Goal: Information Seeking & Learning: Learn about a topic

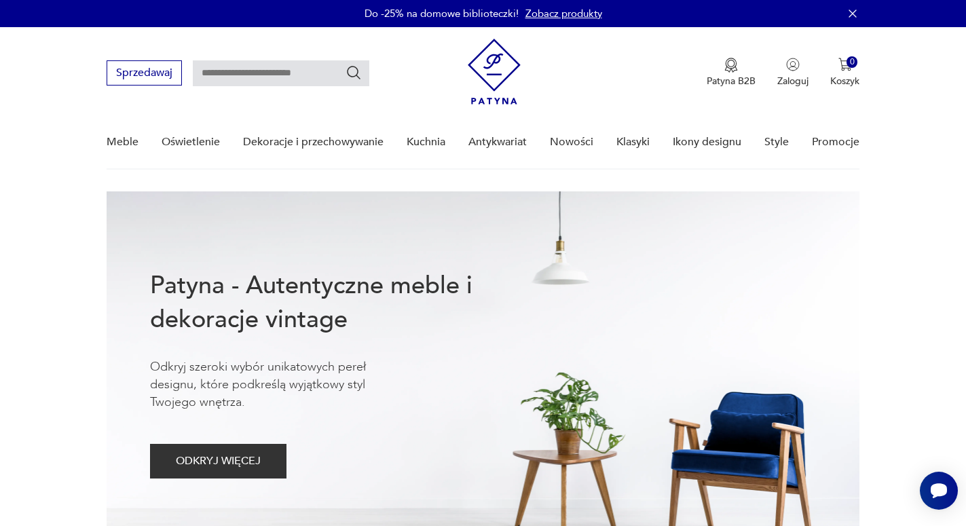
click at [319, 75] on input "text" at bounding box center [281, 73] width 177 height 26
type input "******"
click at [352, 71] on icon "Szukaj" at bounding box center [354, 72] width 16 height 16
type input "******"
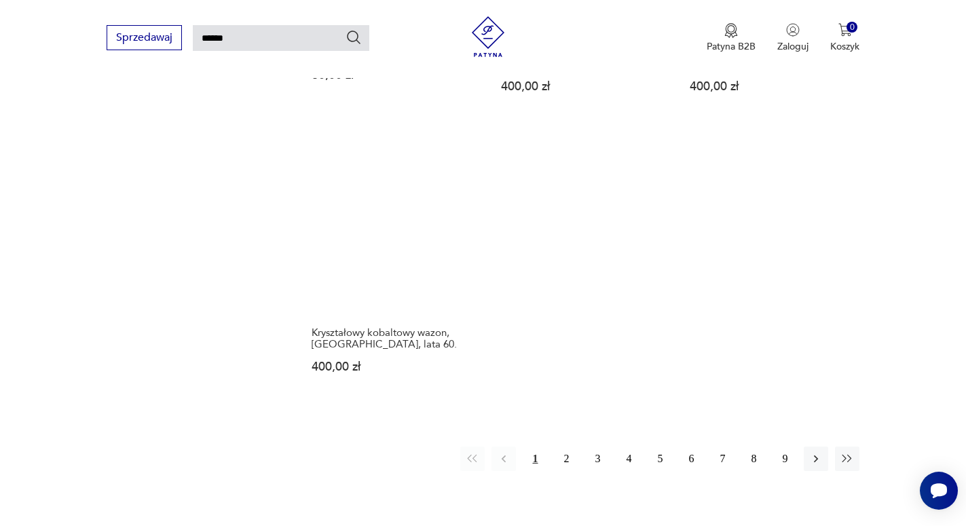
scroll to position [1710, 0]
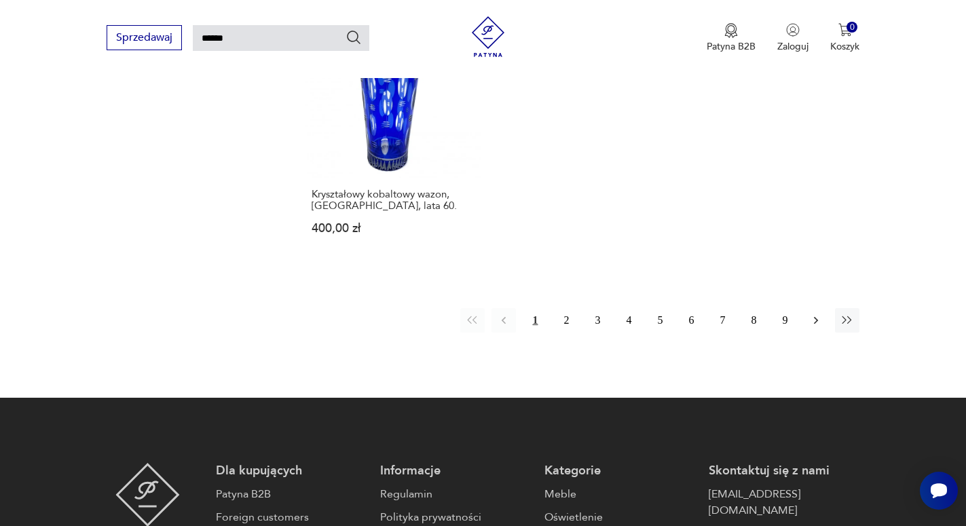
click at [811, 317] on icon "button" at bounding box center [816, 321] width 14 height 14
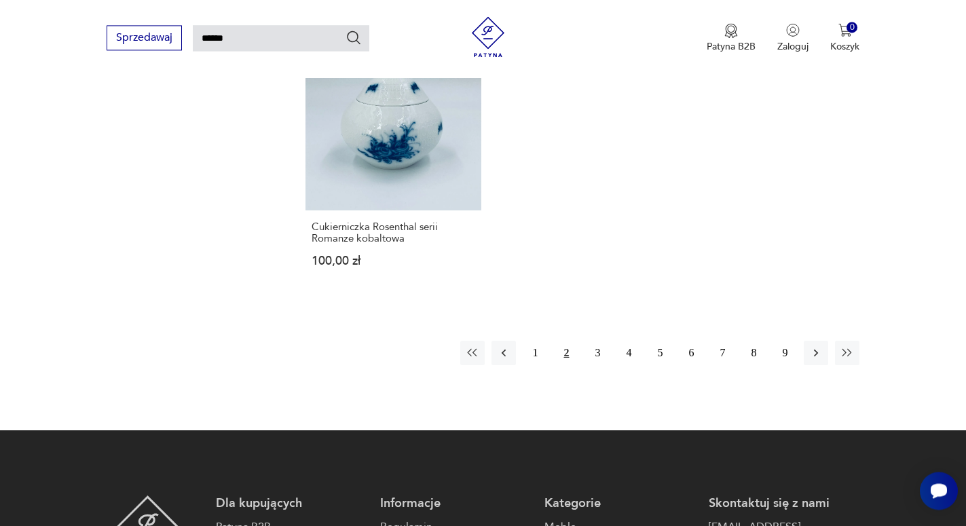
scroll to position [1710, 0]
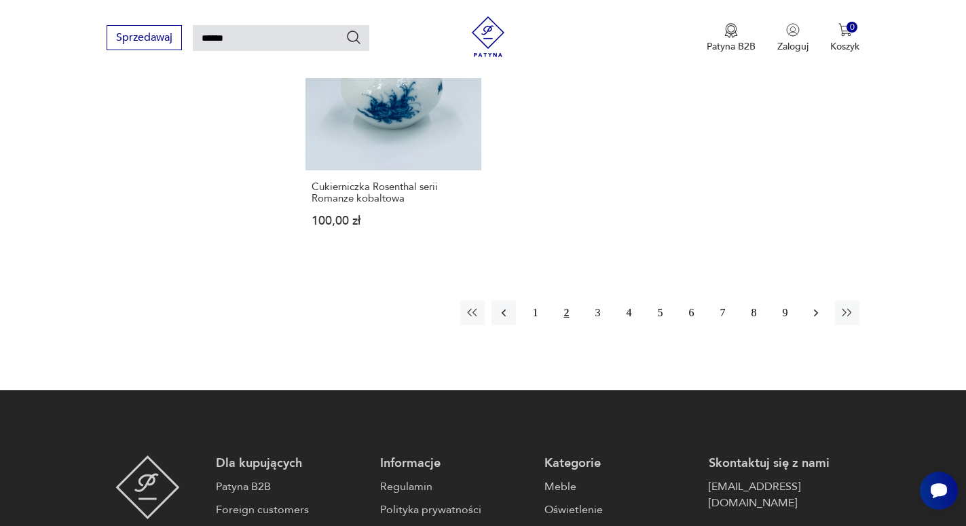
click at [815, 313] on icon "button" at bounding box center [816, 313] width 14 height 14
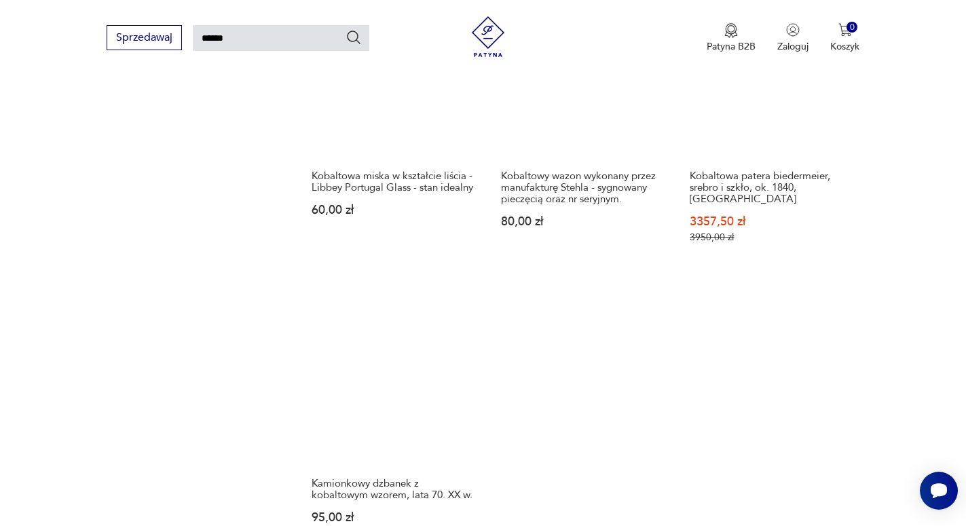
scroll to position [1779, 0]
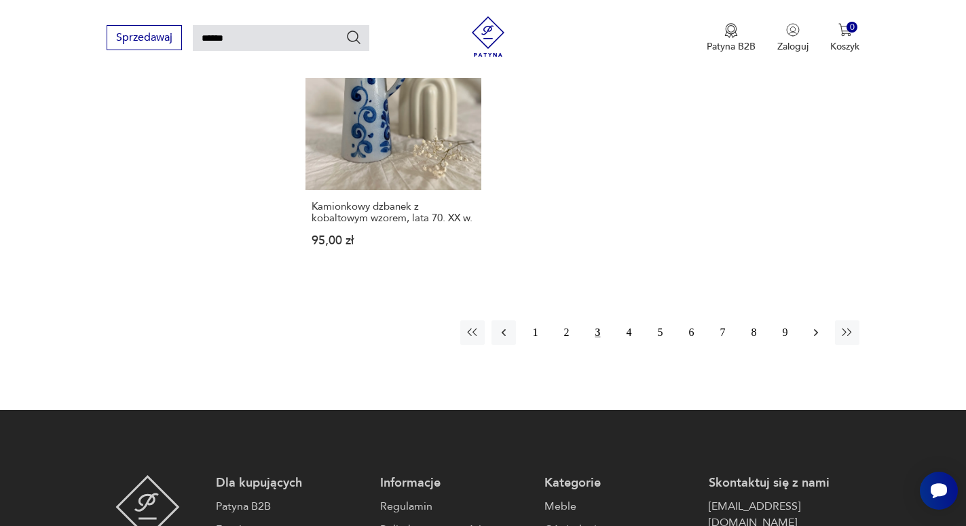
click at [810, 326] on icon "button" at bounding box center [816, 333] width 14 height 14
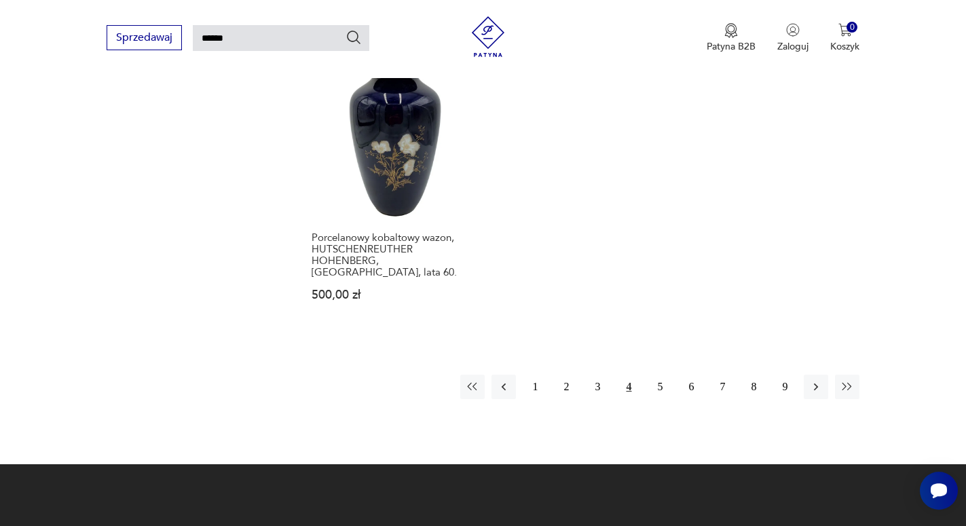
scroll to position [1849, 0]
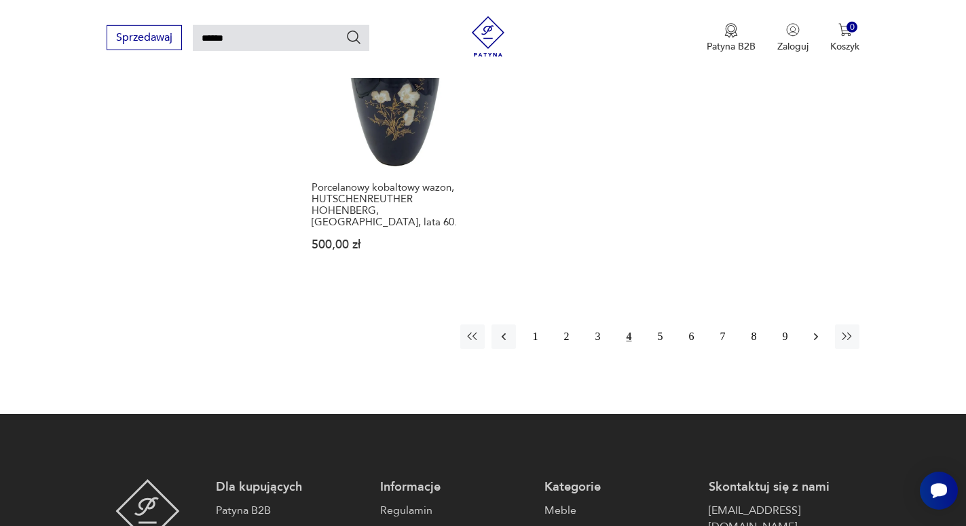
click at [815, 333] on icon "button" at bounding box center [816, 336] width 4 height 7
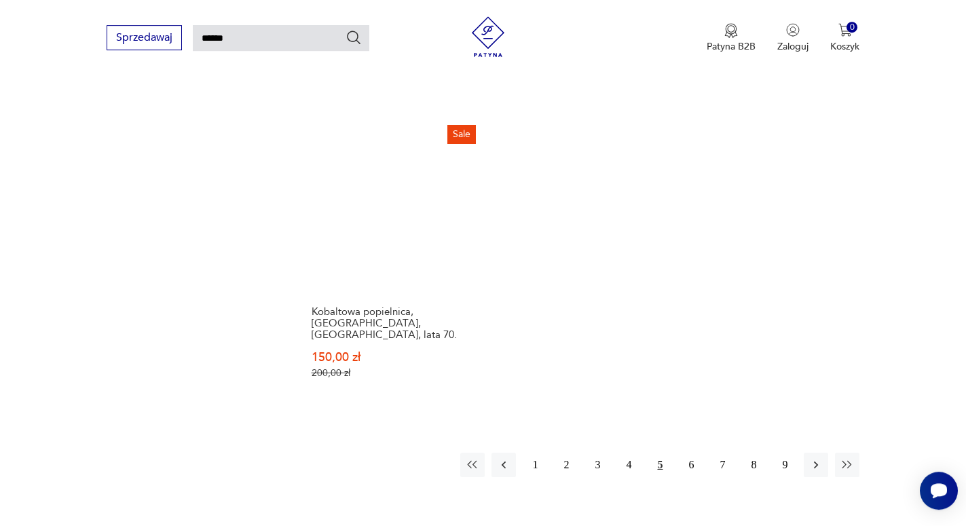
scroll to position [1641, 0]
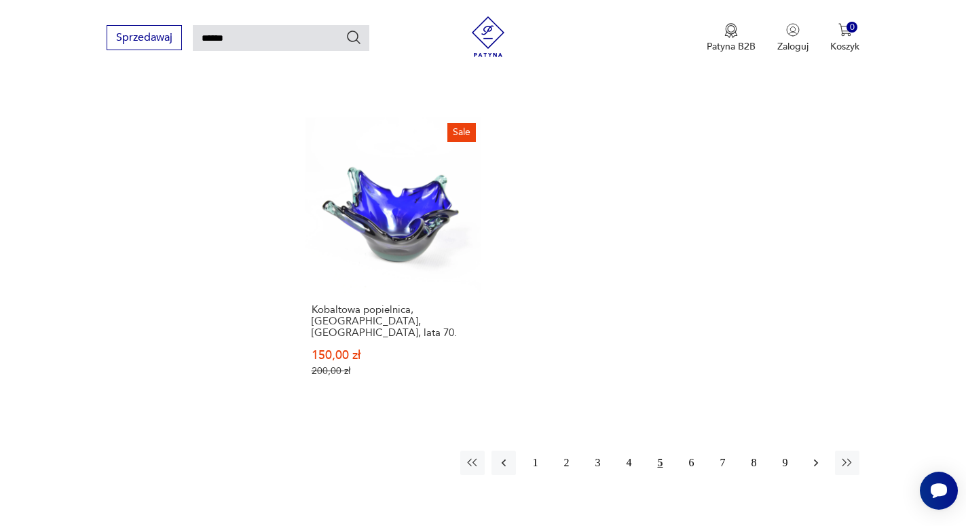
click at [813, 456] on icon "button" at bounding box center [816, 463] width 14 height 14
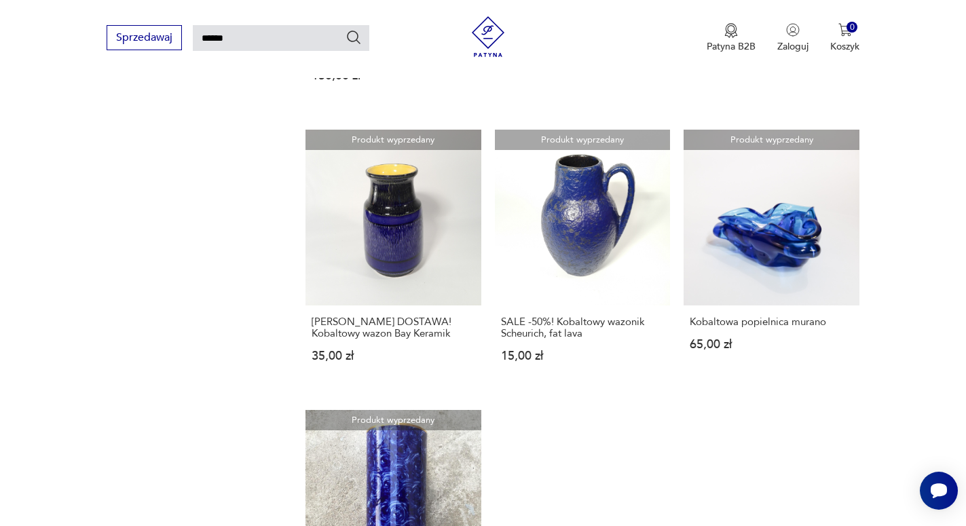
scroll to position [1710, 0]
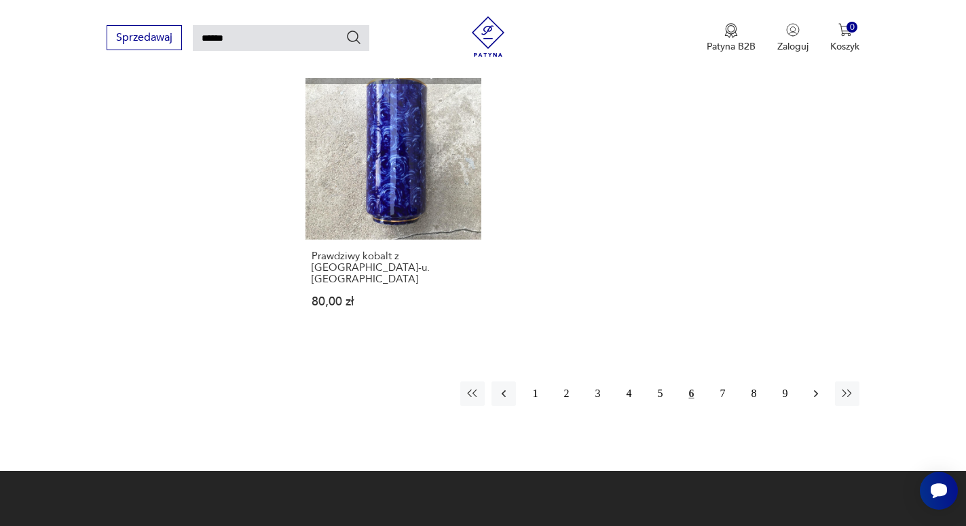
click at [816, 387] on icon "button" at bounding box center [816, 394] width 14 height 14
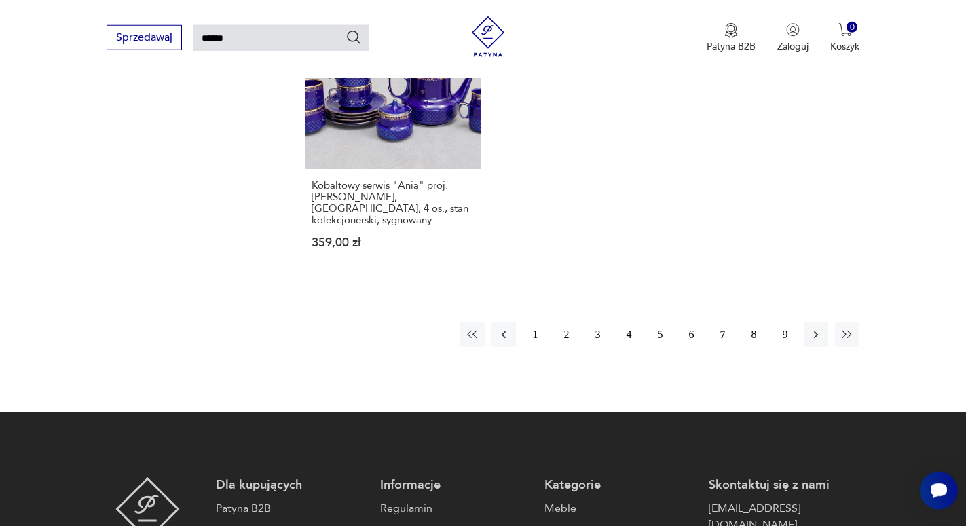
scroll to position [1710, 0]
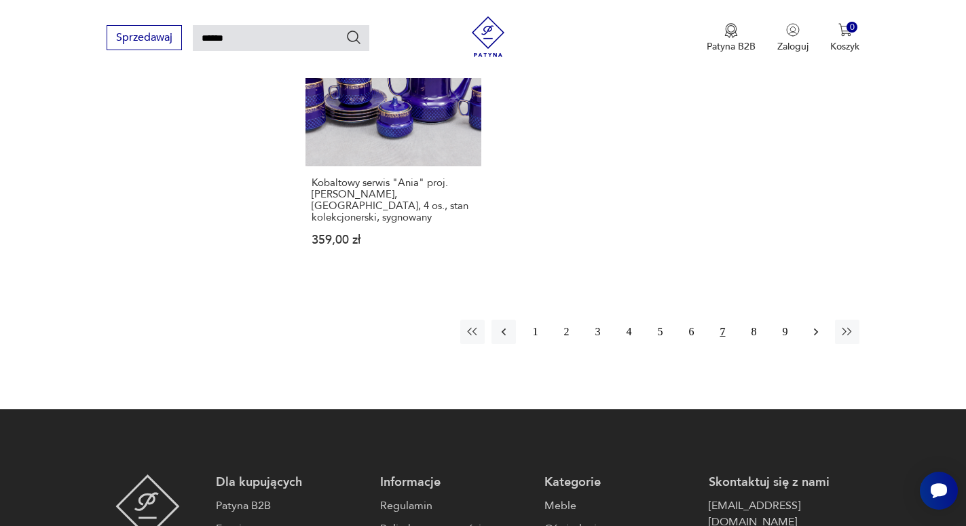
click at [815, 325] on icon "button" at bounding box center [816, 332] width 14 height 14
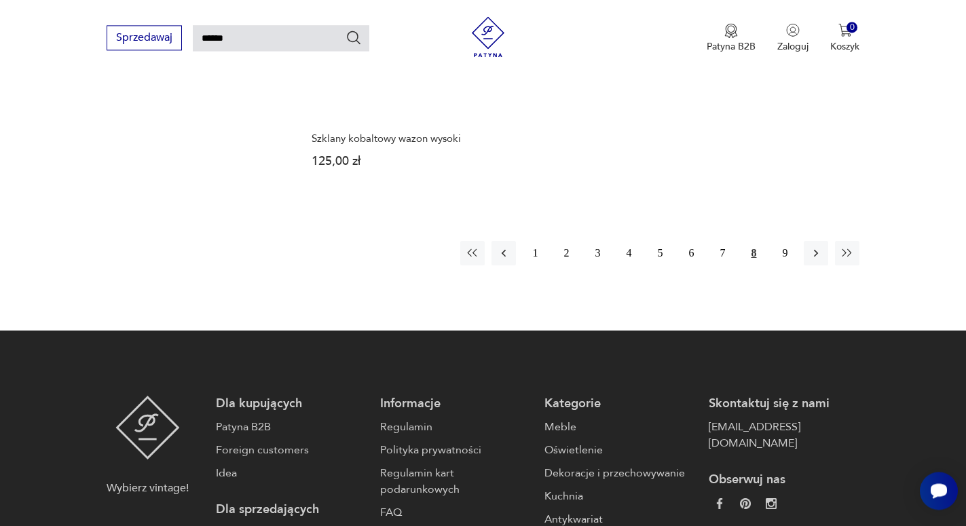
scroll to position [1779, 0]
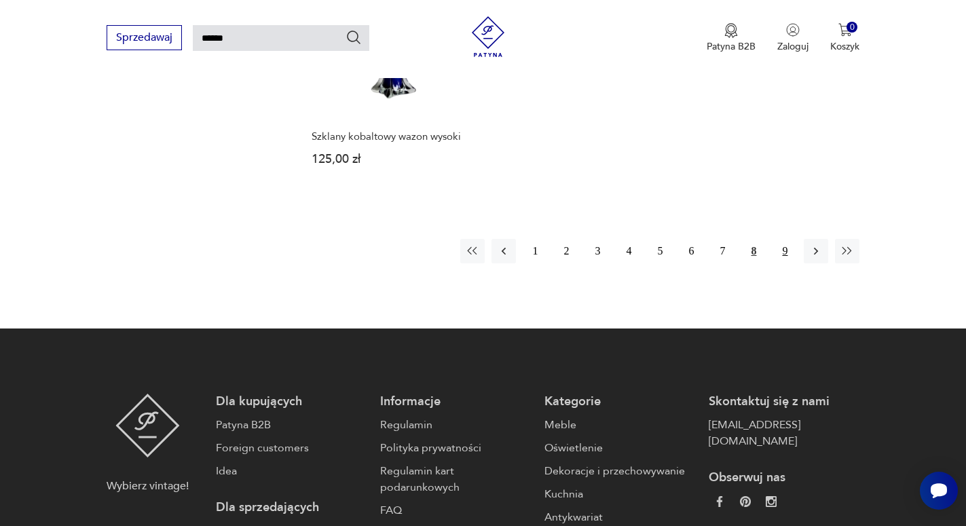
click at [786, 239] on button "9" at bounding box center [785, 251] width 24 height 24
